Goal: Information Seeking & Learning: Learn about a topic

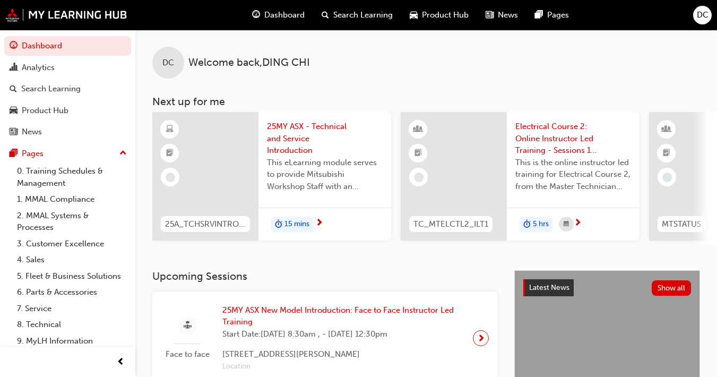
click at [287, 225] on span "15 mins" at bounding box center [297, 224] width 25 height 12
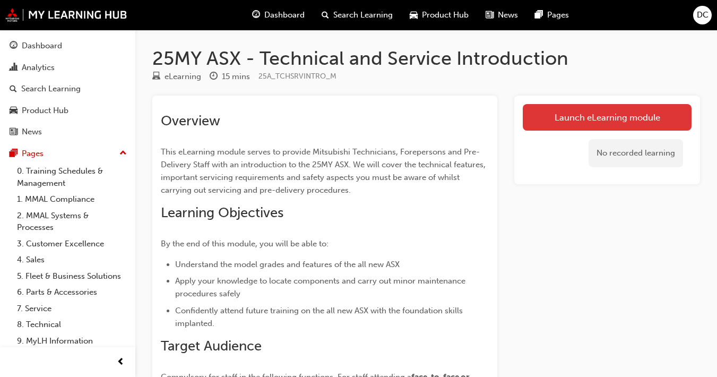
click at [530, 117] on link "Launch eLearning module" at bounding box center [607, 117] width 169 height 27
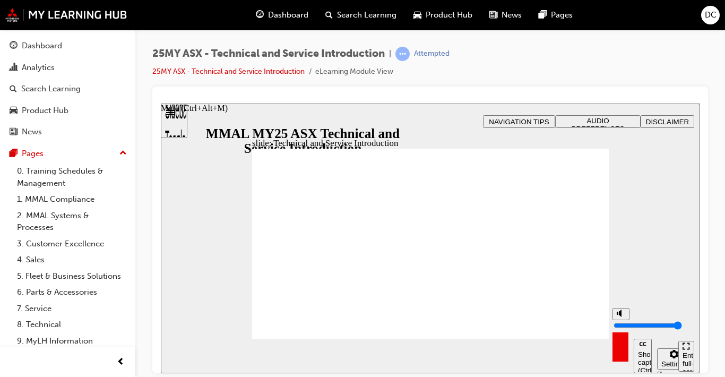
type input "10"
click at [530, 321] on input "volume" at bounding box center [648, 325] width 68 height 8
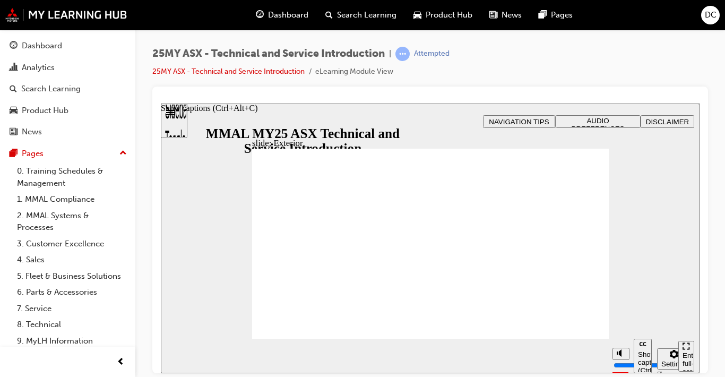
click at [530, 350] on div "Show captions (Ctrl+Alt+C)" at bounding box center [643, 362] width 10 height 24
click at [530, 354] on div "Enter full-screen (Ctrl+Alt+F)" at bounding box center [686, 367] width 7 height 32
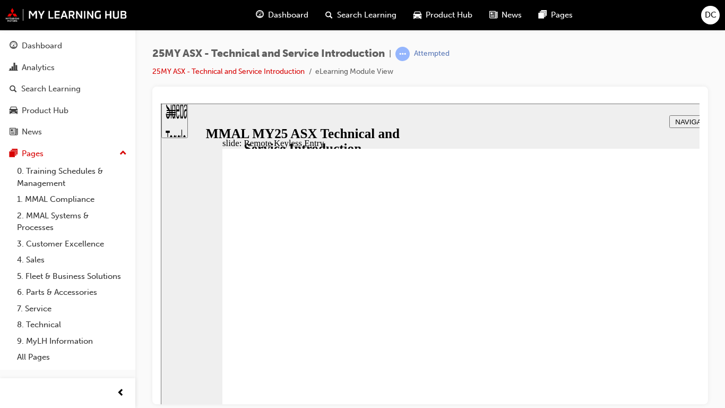
type input "21"
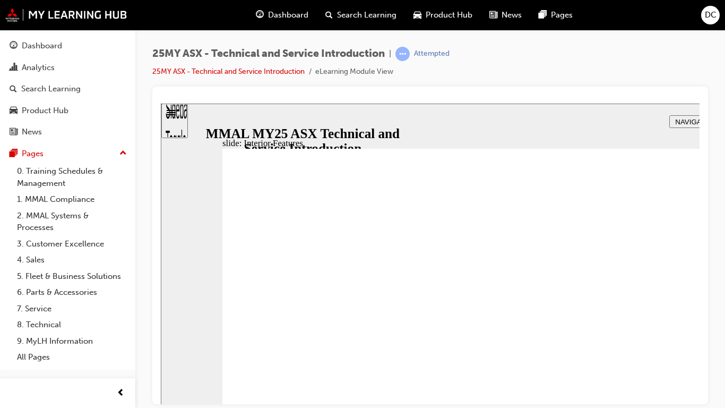
type input "17"
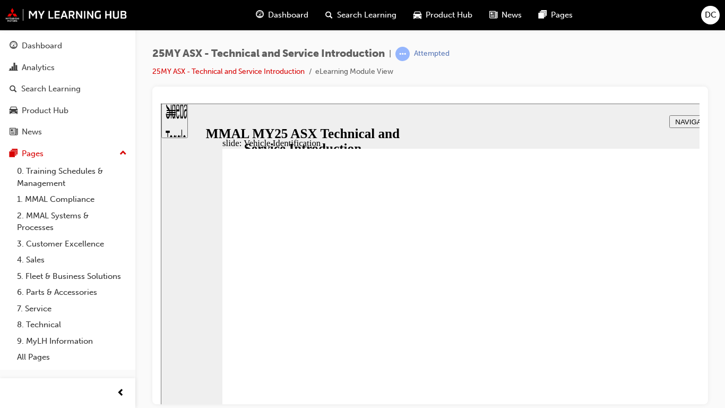
drag, startPoint x: 318, startPoint y: 432, endPoint x: 321, endPoint y: 425, distance: 8.1
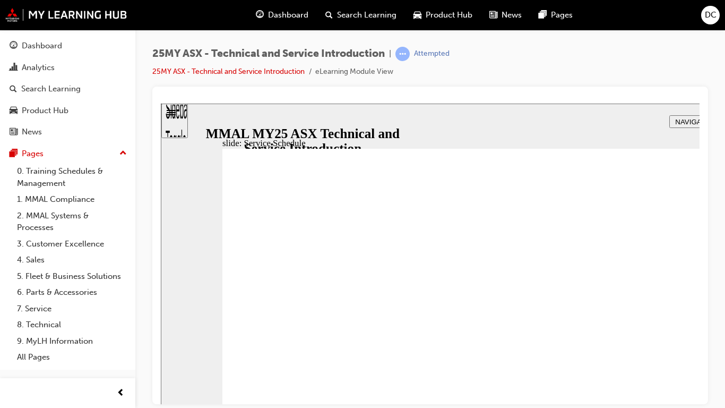
radio input "true"
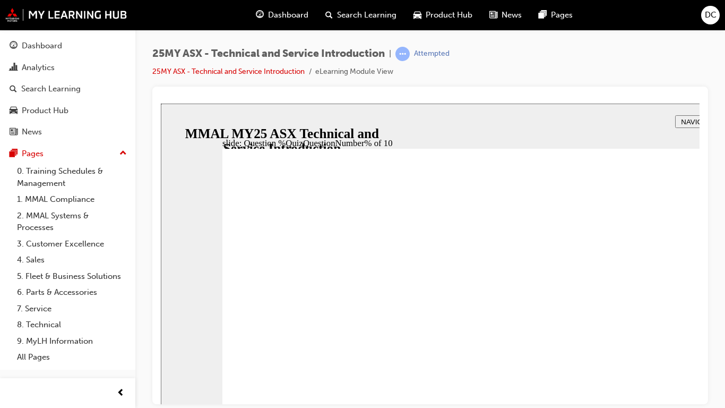
radio input "true"
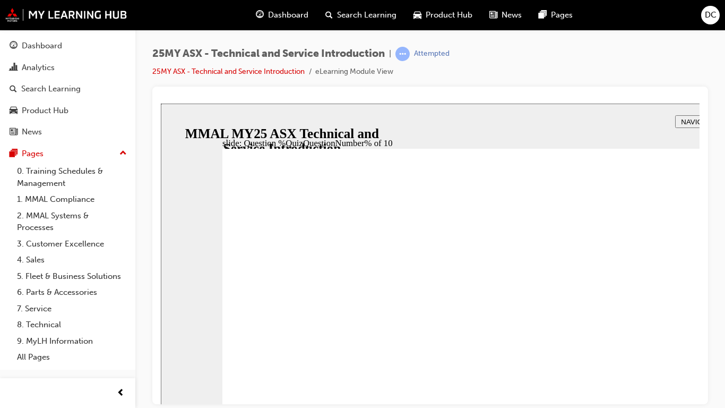
radio input "true"
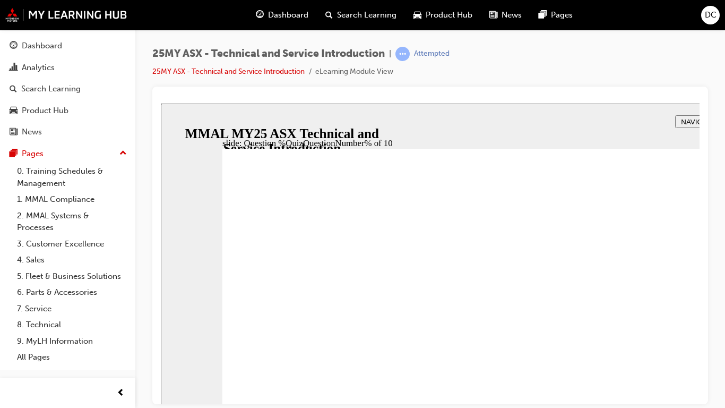
radio input "true"
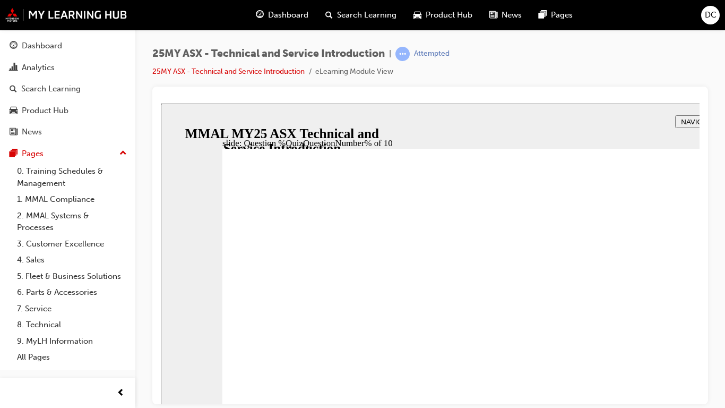
radio input "true"
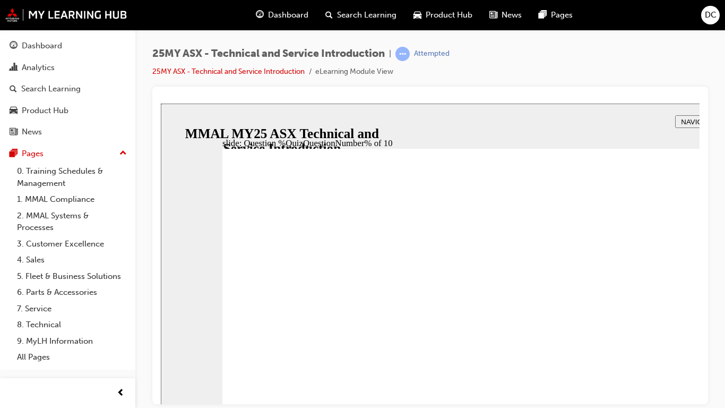
radio input "true"
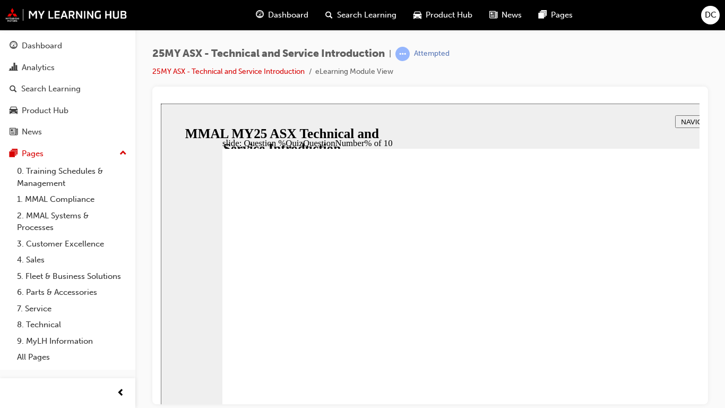
radio input "true"
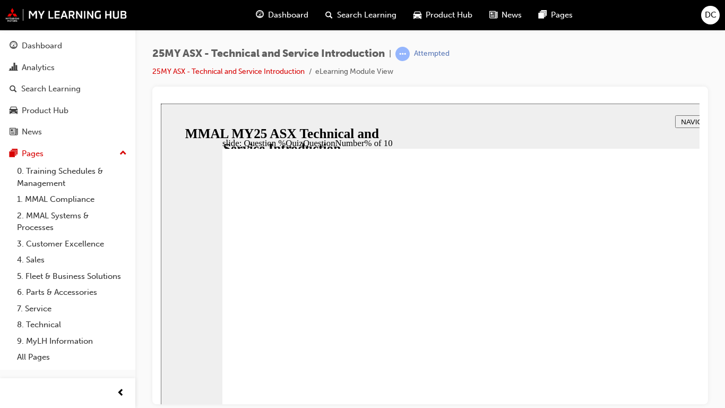
radio input "true"
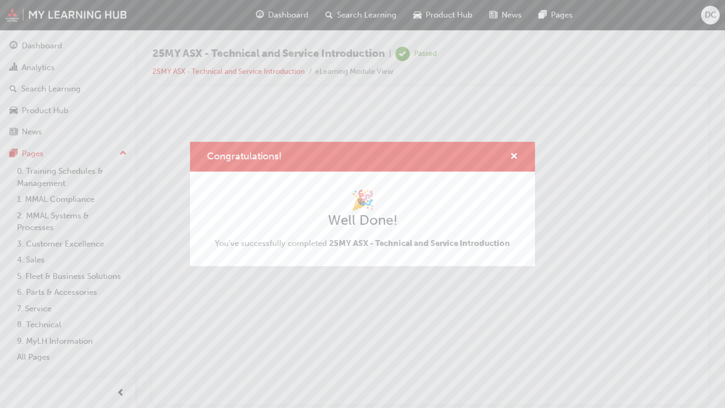
click at [530, 159] on p "The content has ended. You may close this window." at bounding box center [430, 136] width 530 height 48
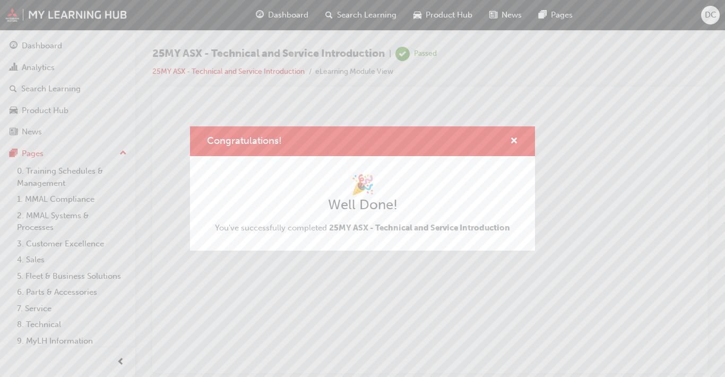
click at [431, 48] on div "Congratulations! 🎉 Well Done! You've successfully completed 25MY ASX - Technica…" at bounding box center [362, 188] width 725 height 377
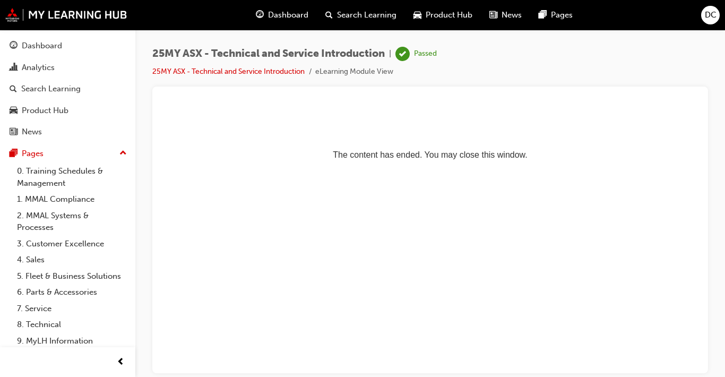
click at [400, 53] on span "learningRecordVerb_PASS-icon" at bounding box center [403, 54] width 14 height 14
click at [530, 13] on span "DC" at bounding box center [711, 15] width 12 height 12
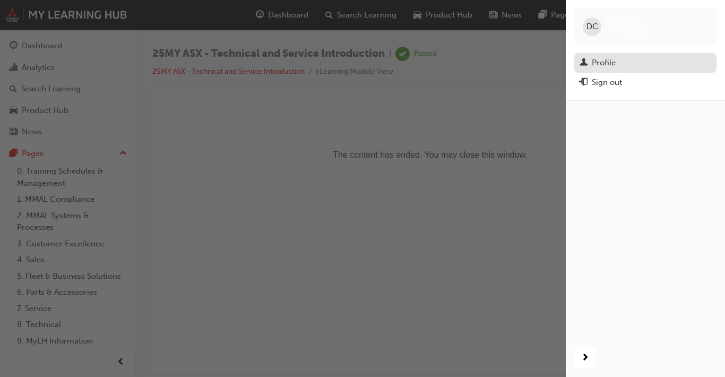
click at [530, 65] on div "Profile" at bounding box center [604, 63] width 24 height 12
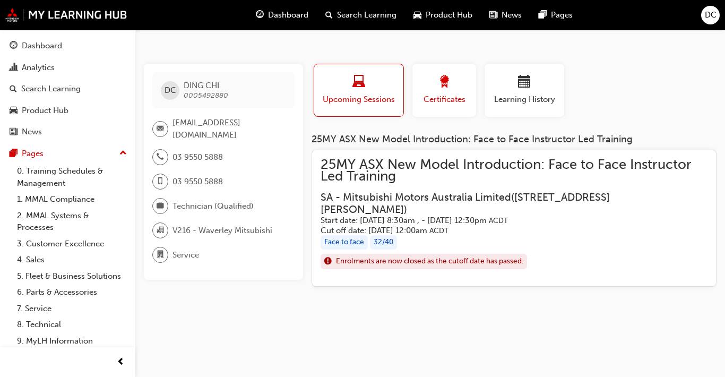
click at [449, 94] on span "Certificates" at bounding box center [445, 99] width 48 height 12
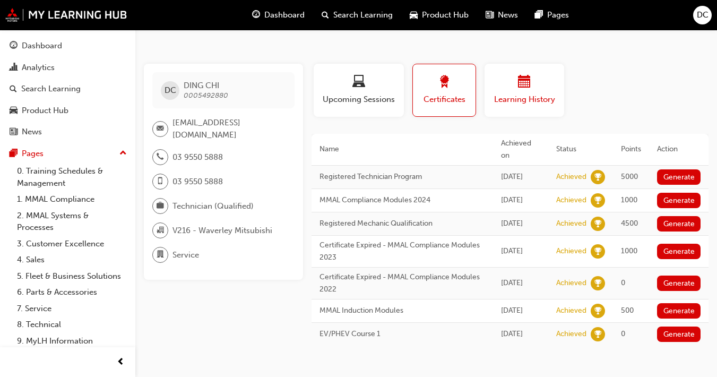
click at [530, 89] on button "Learning History" at bounding box center [525, 90] width 80 height 53
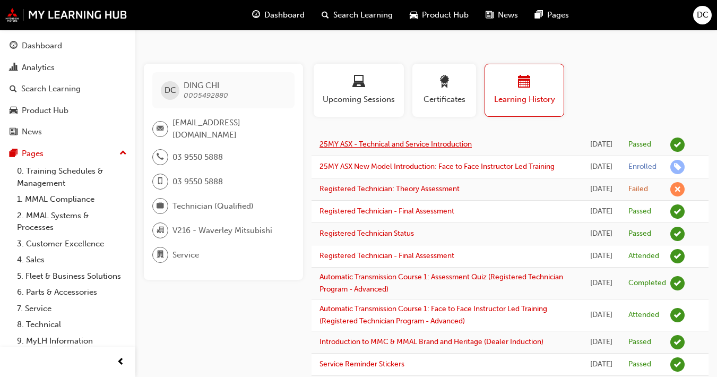
click at [447, 141] on link "25MY ASX - Technical and Service Introduction" at bounding box center [396, 144] width 152 height 9
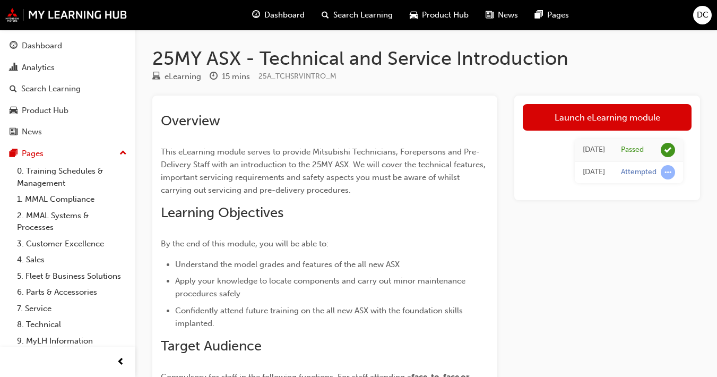
click at [530, 20] on span "DC" at bounding box center [703, 15] width 12 height 12
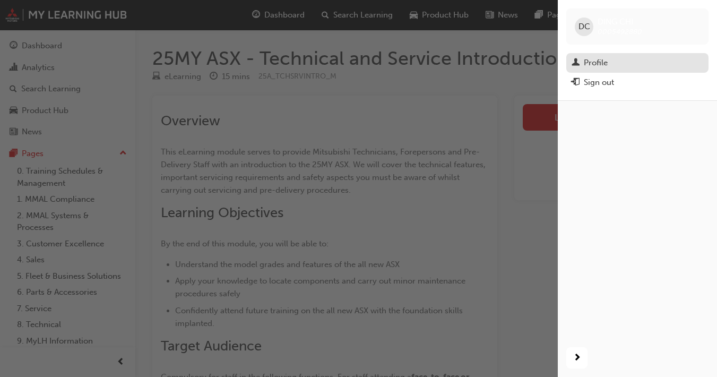
click at [530, 64] on div "Profile" at bounding box center [638, 62] width 132 height 13
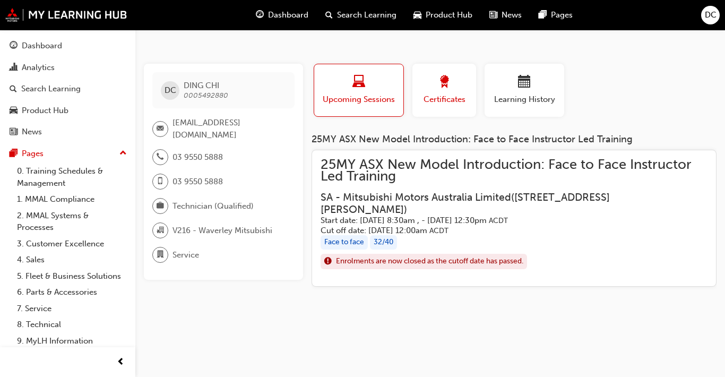
click at [440, 87] on span "award-icon" at bounding box center [444, 82] width 13 height 14
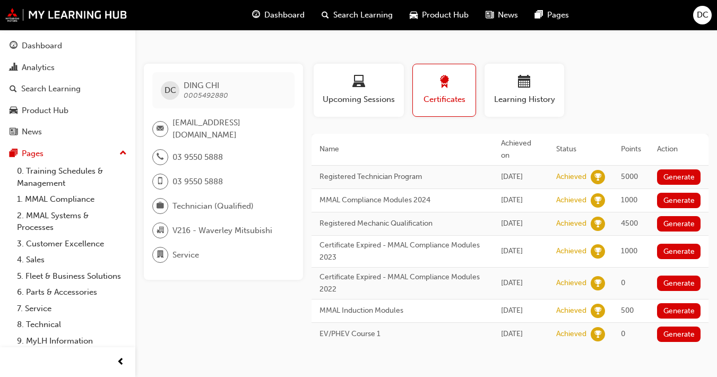
click at [530, 18] on span "DC" at bounding box center [703, 15] width 12 height 12
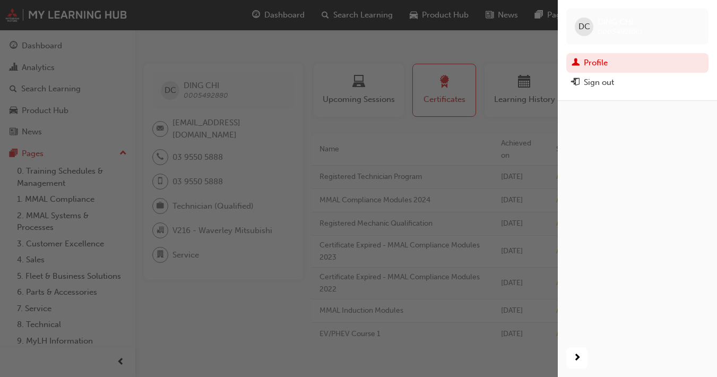
click at [530, 31] on span "DC" at bounding box center [585, 27] width 12 height 12
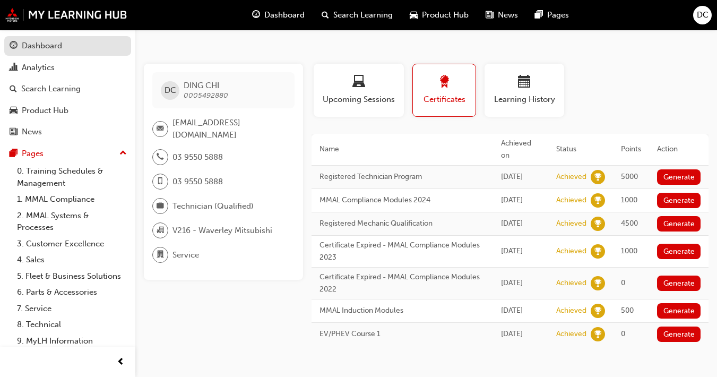
click at [62, 52] on div "Dashboard" at bounding box center [68, 45] width 116 height 13
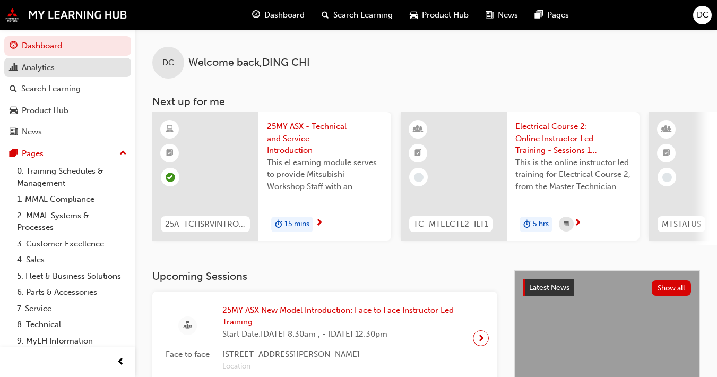
click at [54, 66] on div "Analytics" at bounding box center [38, 68] width 33 height 12
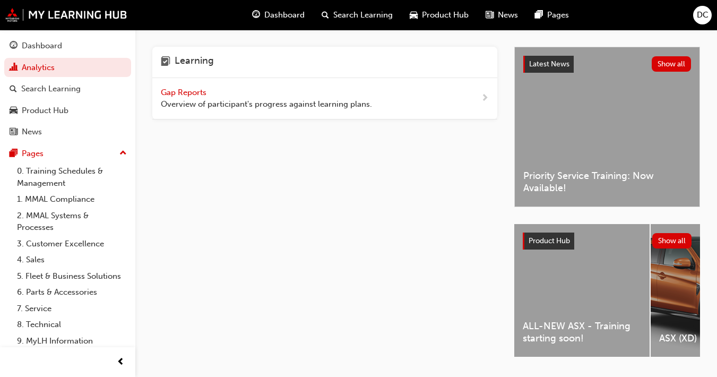
click at [530, 18] on span "DC" at bounding box center [703, 15] width 12 height 12
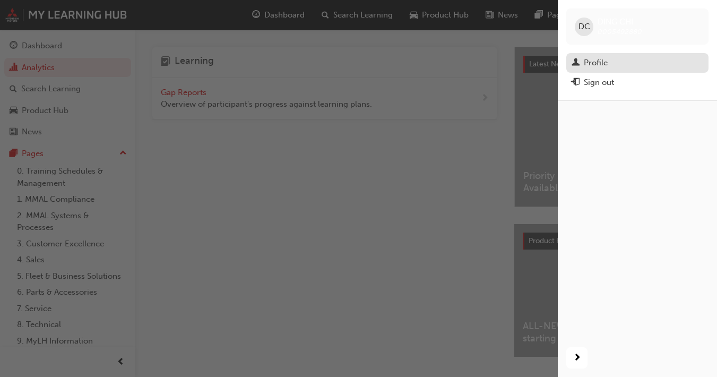
click at [530, 62] on div "Profile" at bounding box center [638, 62] width 132 height 13
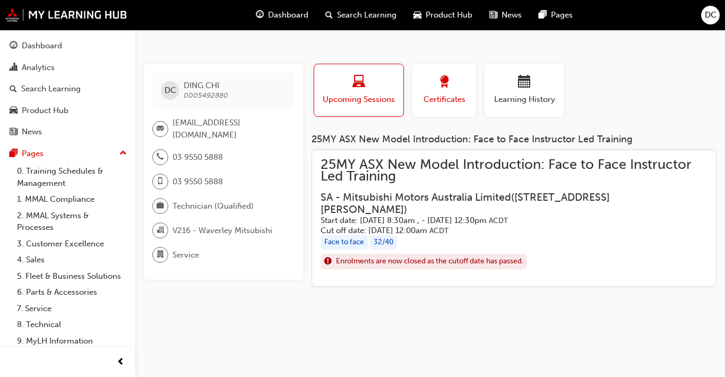
click at [430, 100] on span "Certificates" at bounding box center [445, 99] width 48 height 12
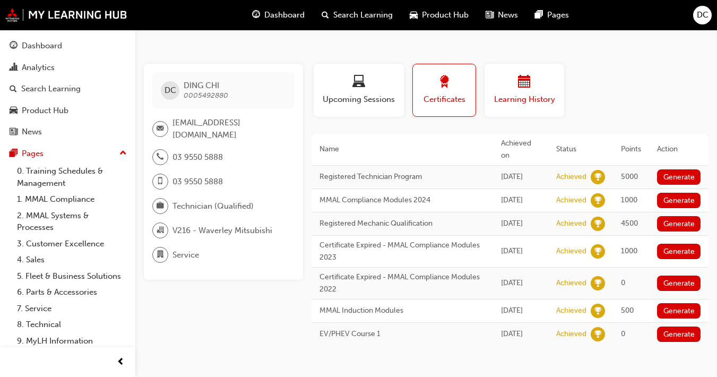
click at [526, 68] on button "Learning History" at bounding box center [525, 90] width 80 height 53
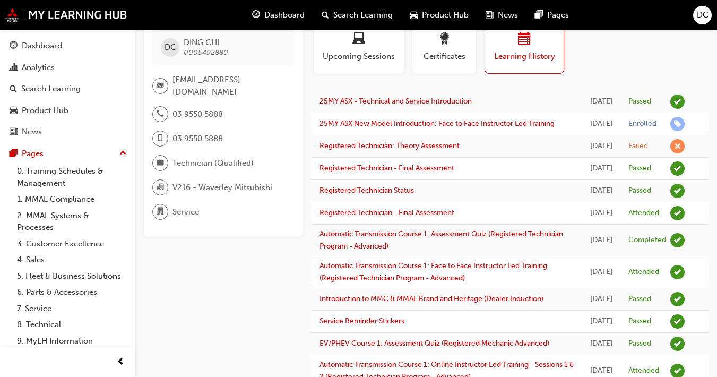
scroll to position [40, 0]
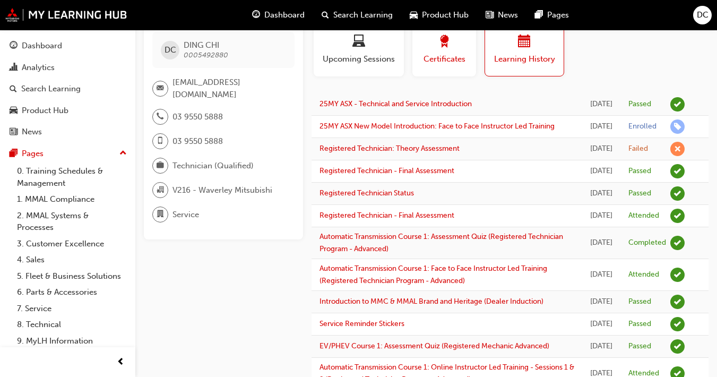
click at [453, 54] on span "Certificates" at bounding box center [445, 59] width 48 height 12
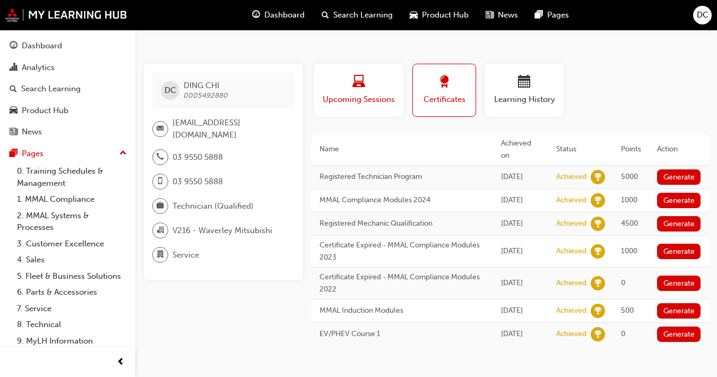
click at [362, 93] on span "Upcoming Sessions" at bounding box center [359, 99] width 74 height 12
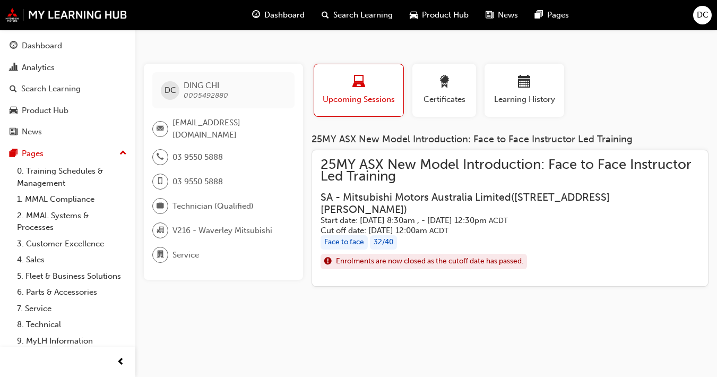
scroll to position [0, 0]
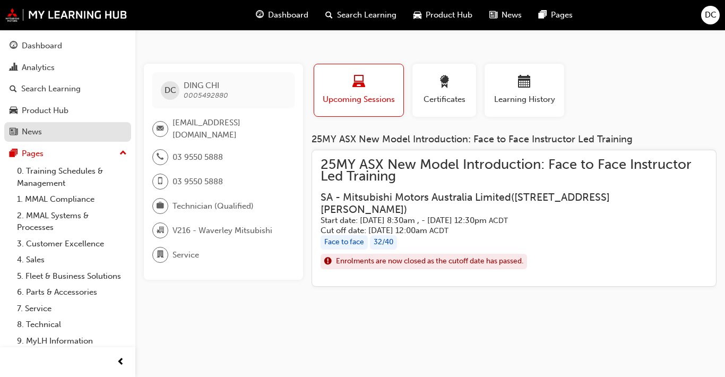
click at [31, 133] on div "News" at bounding box center [32, 132] width 20 height 12
